Goal: Communication & Community: Answer question/provide support

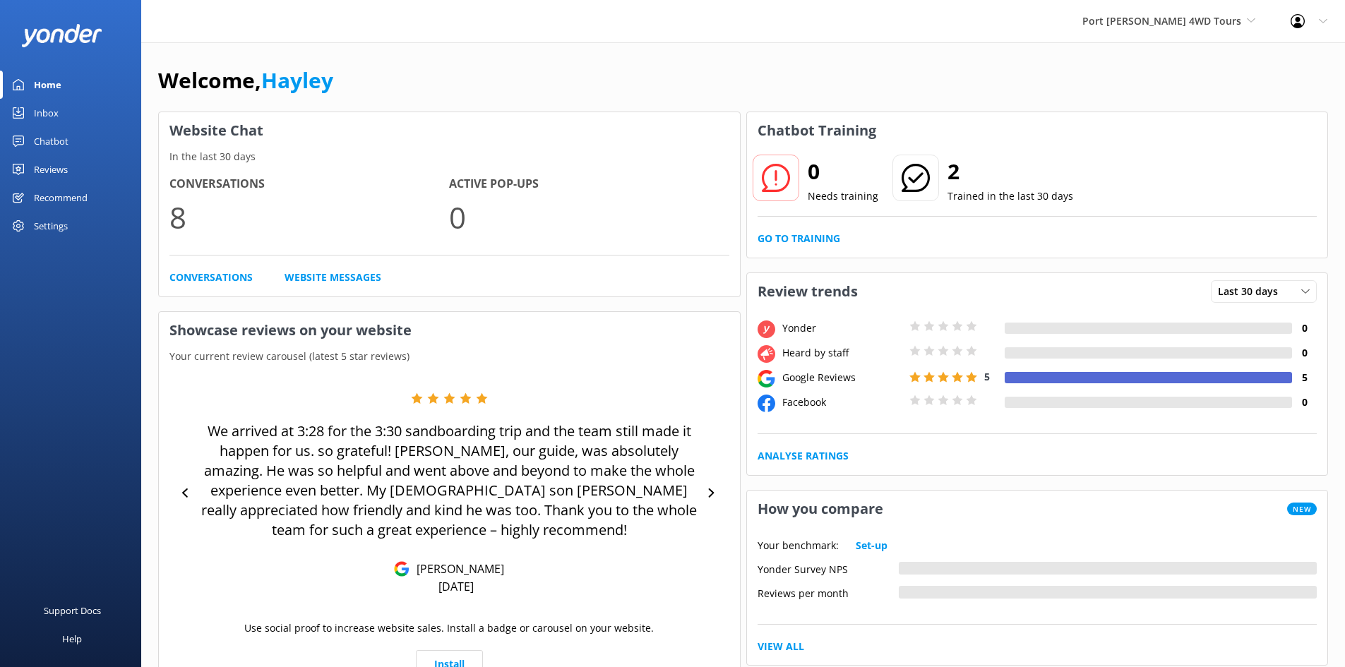
click at [18, 109] on use at bounding box center [18, 112] width 11 height 11
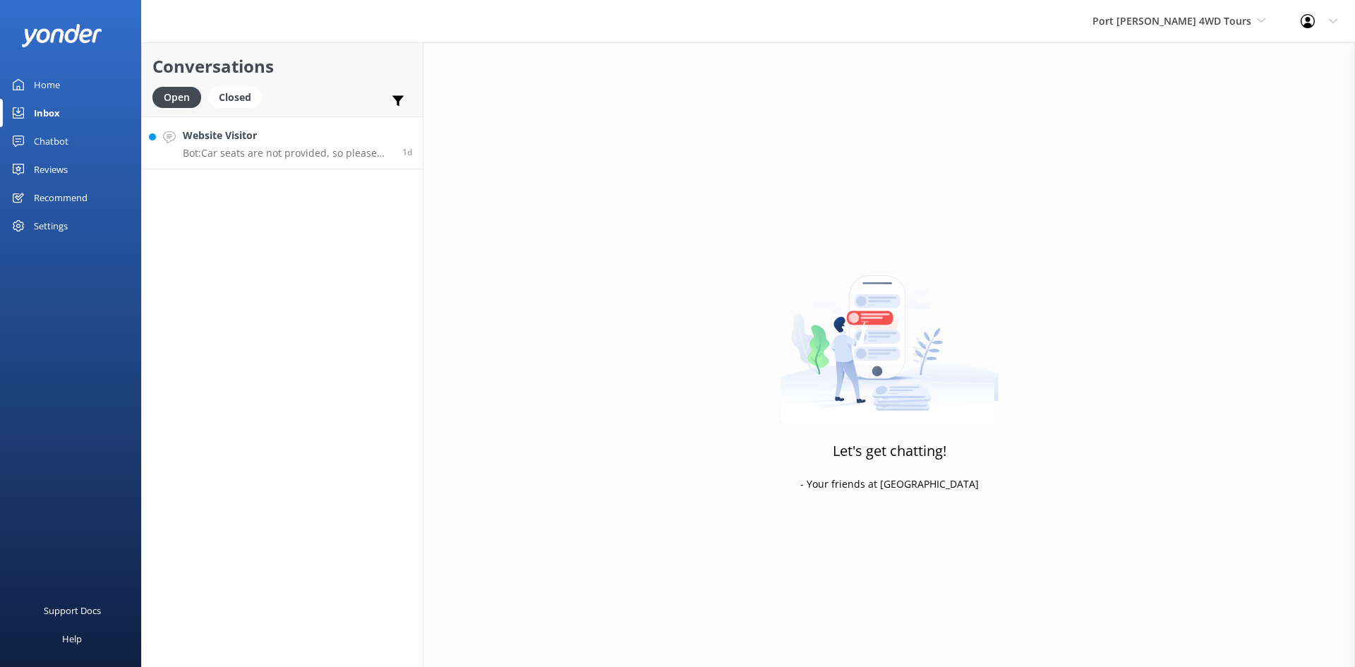
drag, startPoint x: 286, startPoint y: 134, endPoint x: 279, endPoint y: 138, distance: 8.2
click at [286, 133] on h4 "Website Visitor" at bounding box center [287, 136] width 209 height 16
